Goal: Find specific page/section: Find specific page/section

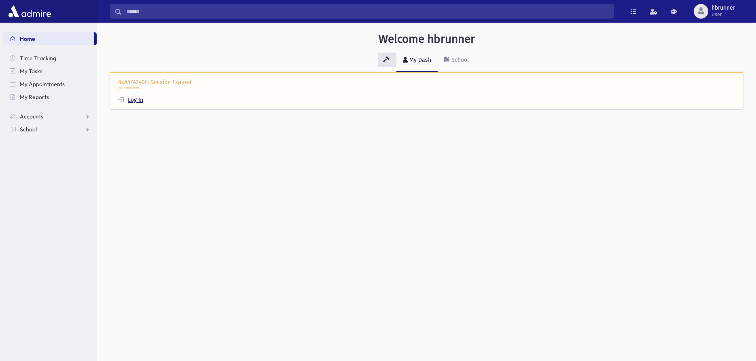
click at [133, 99] on link "Log In" at bounding box center [130, 100] width 25 height 7
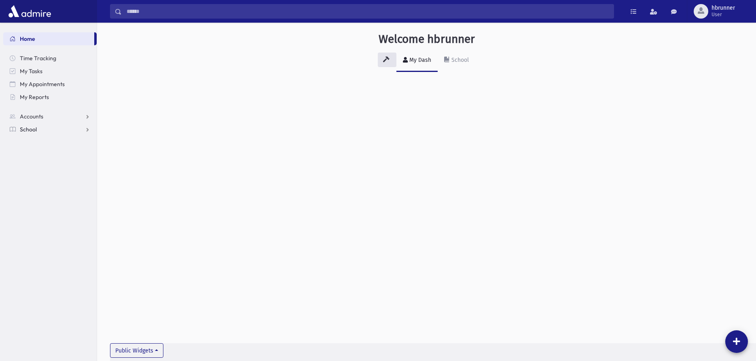
click at [30, 125] on link "School" at bounding box center [49, 129] width 93 height 13
click at [33, 140] on span "Students" at bounding box center [35, 142] width 22 height 7
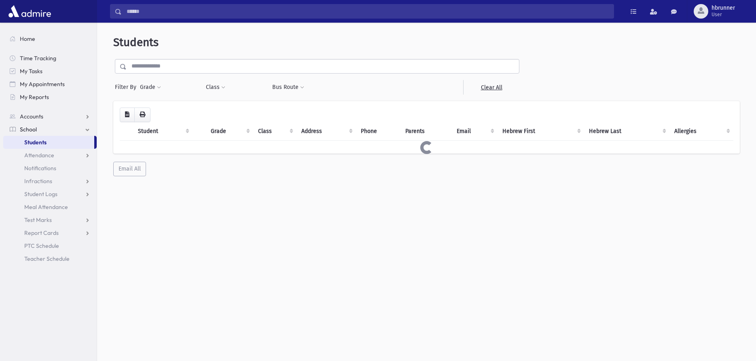
click at [203, 68] on input "text" at bounding box center [323, 66] width 393 height 15
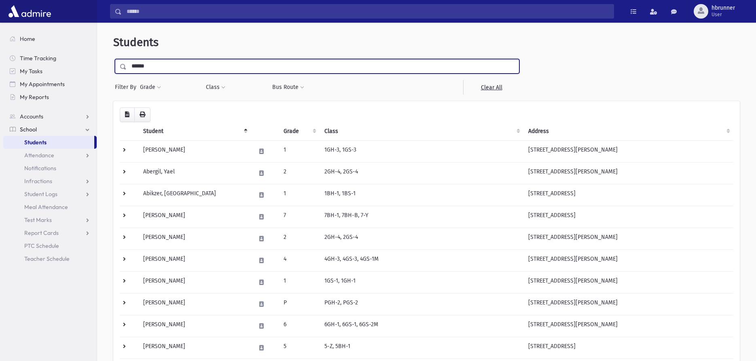
type input "******"
click at [113, 59] on input "submit" at bounding box center [124, 64] width 23 height 11
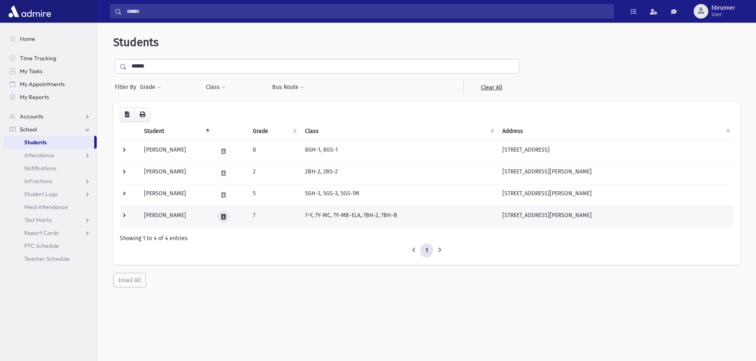
click at [225, 218] on icon at bounding box center [223, 217] width 4 height 5
click at [246, 217] on icon "button" at bounding box center [244, 217] width 6 height 5
